Goal: Find contact information: Find contact information

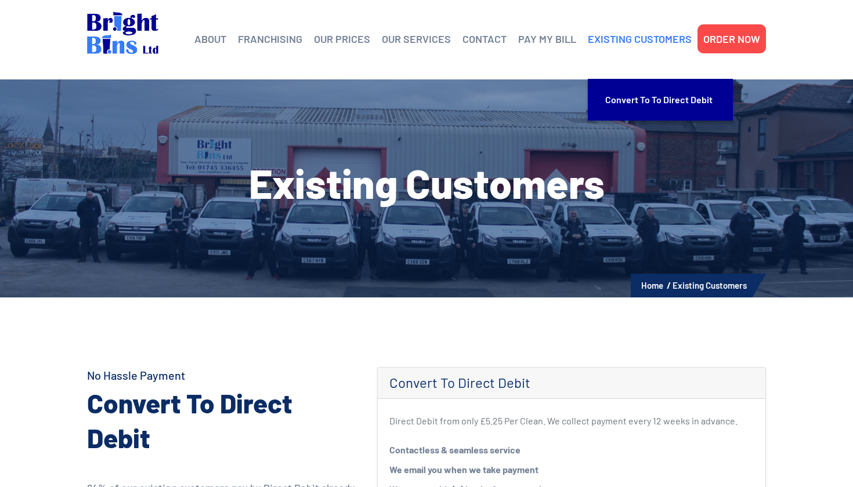
click at [621, 37] on link "EXISTING CUSTOMERS" at bounding box center [640, 38] width 104 height 17
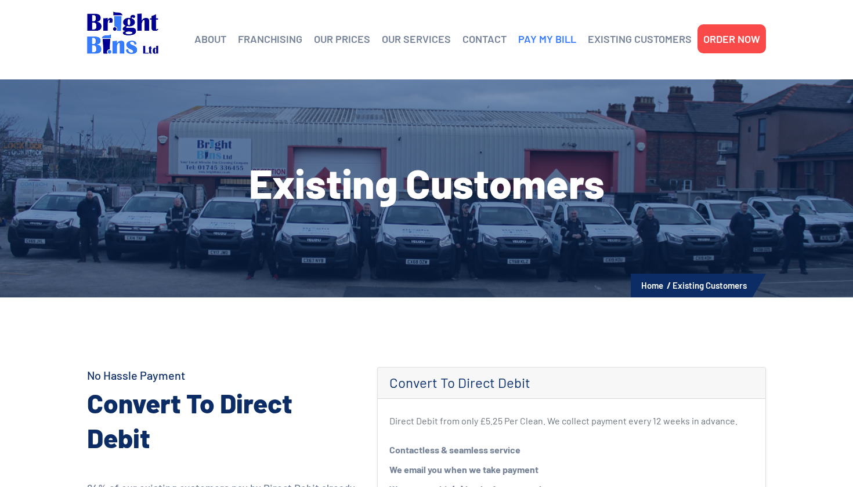
scroll to position [1, 0]
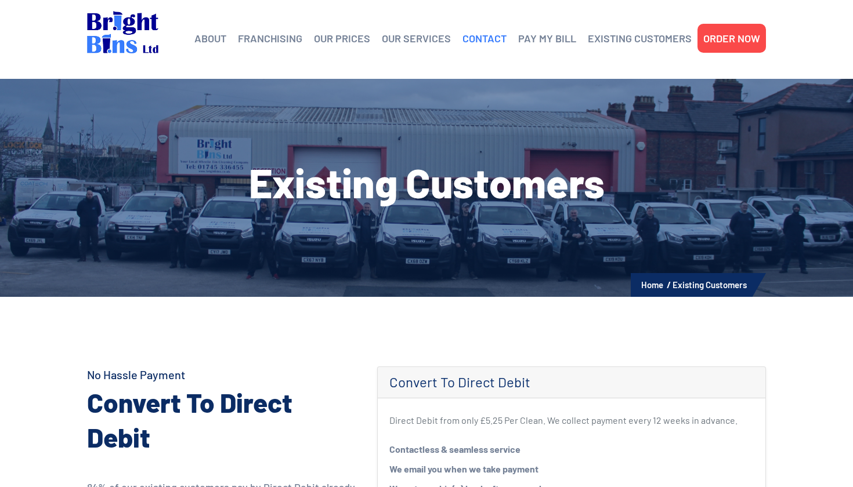
click at [476, 39] on link "CONTACT" at bounding box center [485, 38] width 44 height 17
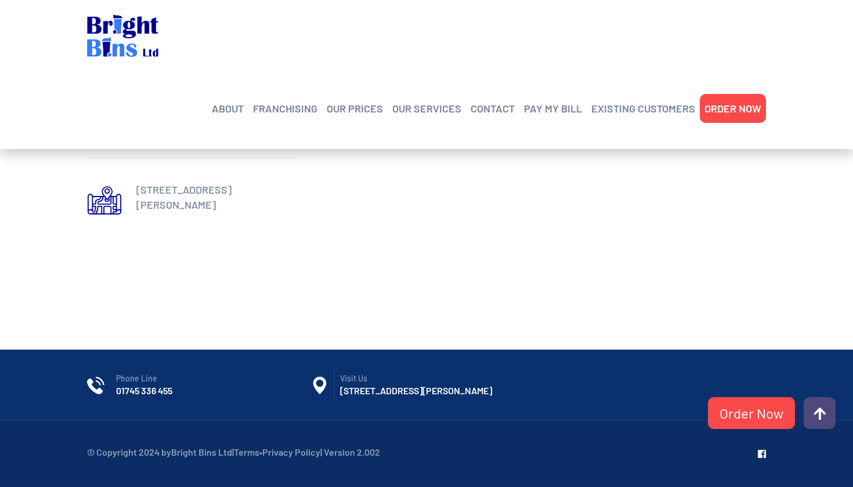
scroll to position [656, 0]
